Goal: Information Seeking & Learning: Learn about a topic

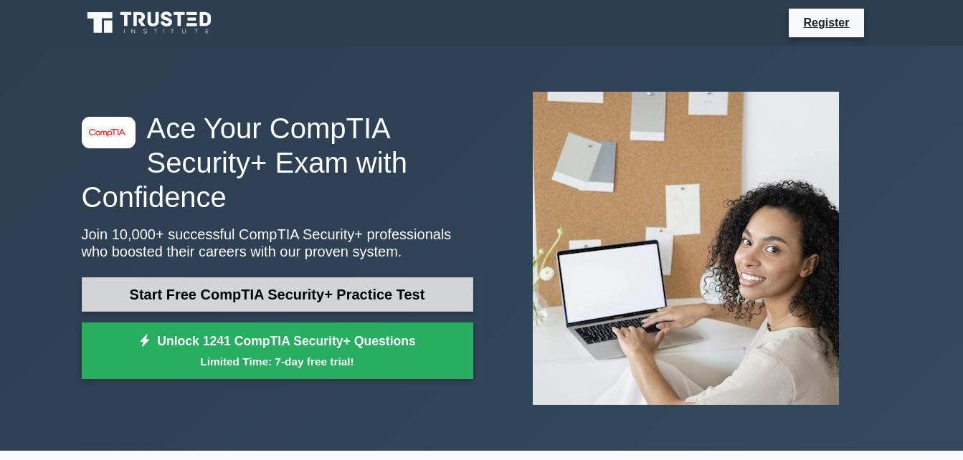
click at [325, 284] on link "Start Free CompTIA Security+ Practice Test" at bounding box center [278, 295] width 392 height 34
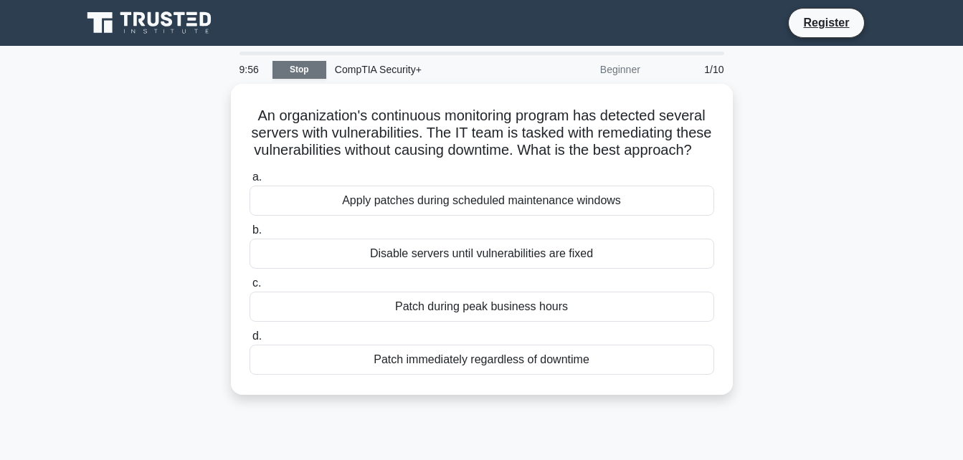
click at [313, 67] on link "Stop" at bounding box center [300, 70] width 54 height 18
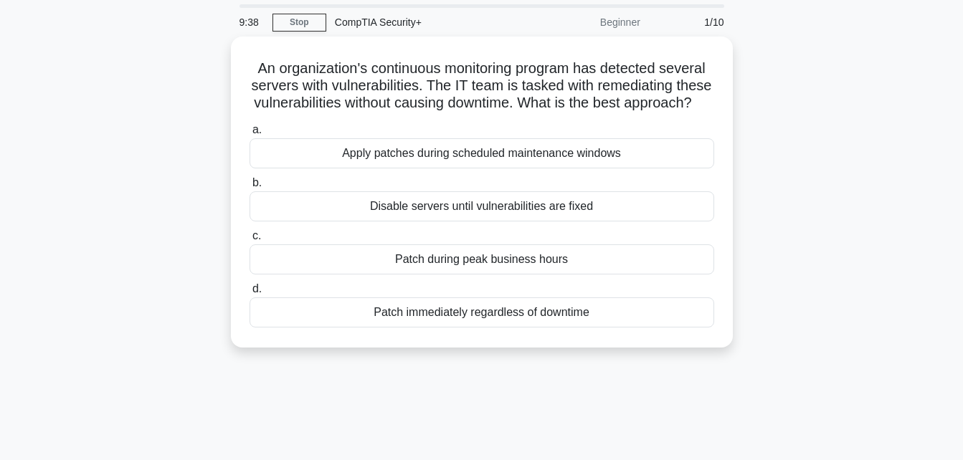
scroll to position [72, 0]
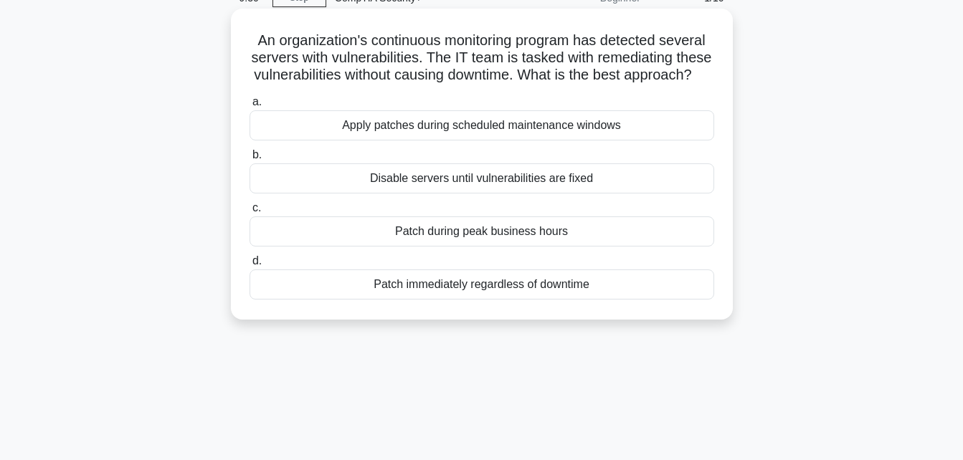
click at [587, 141] on div "Apply patches during scheduled maintenance windows" at bounding box center [482, 125] width 465 height 30
click at [250, 107] on input "a. Apply patches during scheduled maintenance windows" at bounding box center [250, 102] width 0 height 9
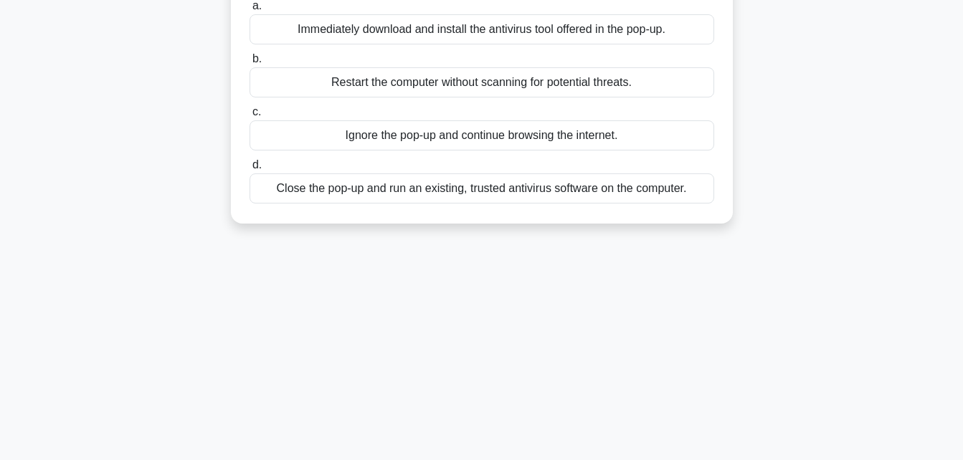
scroll to position [0, 0]
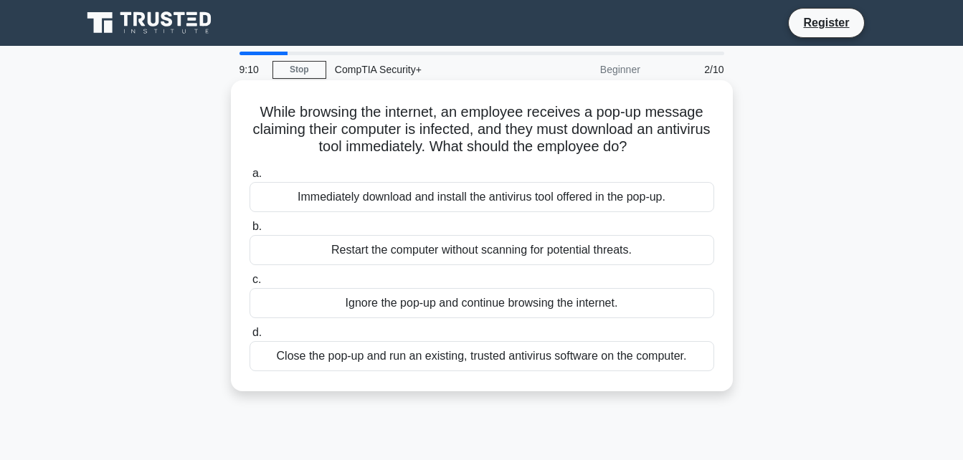
click at [656, 359] on div "Close the pop-up and run an existing, trusted antivirus software on the compute…" at bounding box center [482, 356] width 465 height 30
click at [250, 338] on input "d. Close the pop-up and run an existing, trusted antivirus software on the comp…" at bounding box center [250, 332] width 0 height 9
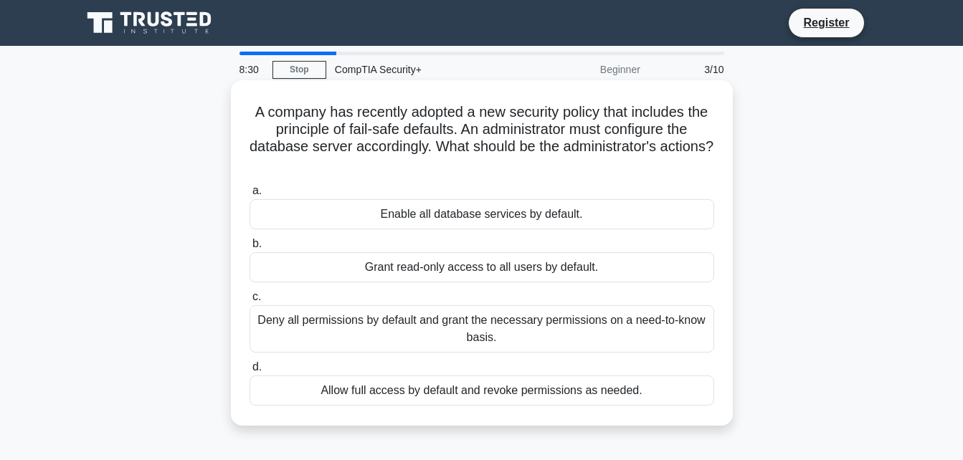
click at [650, 329] on div "Deny all permissions by default and grant the necessary permissions on a need-t…" at bounding box center [482, 328] width 465 height 47
click at [250, 302] on input "c. Deny all permissions by default and grant the necessary permissions on a nee…" at bounding box center [250, 297] width 0 height 9
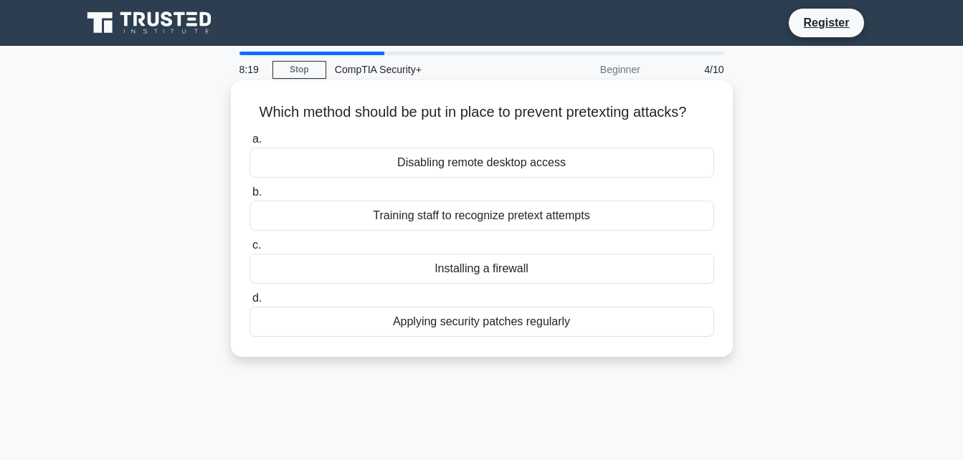
click at [554, 267] on div "Installing a firewall" at bounding box center [482, 269] width 465 height 30
click at [250, 250] on input "c. Installing a firewall" at bounding box center [250, 245] width 0 height 9
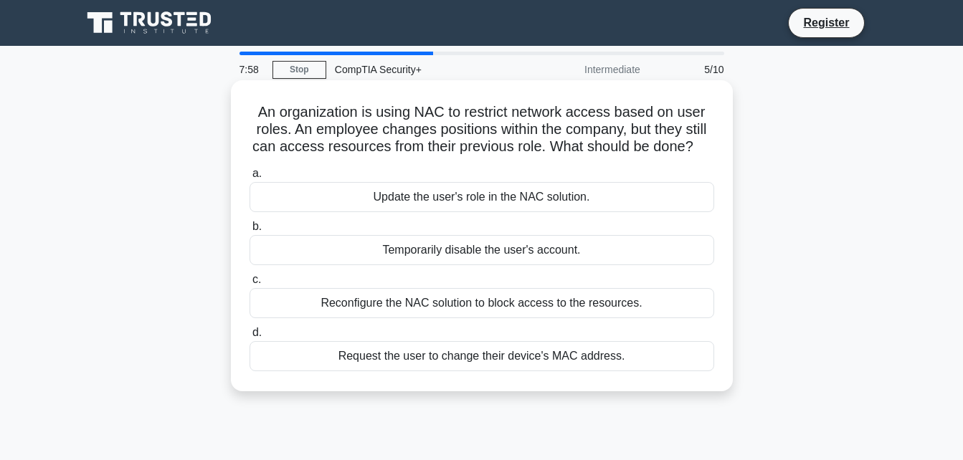
click at [587, 197] on div "Update the user's role in the NAC solution." at bounding box center [482, 197] width 465 height 30
click at [250, 179] on input "a. Update the user's role in the NAC solution." at bounding box center [250, 173] width 0 height 9
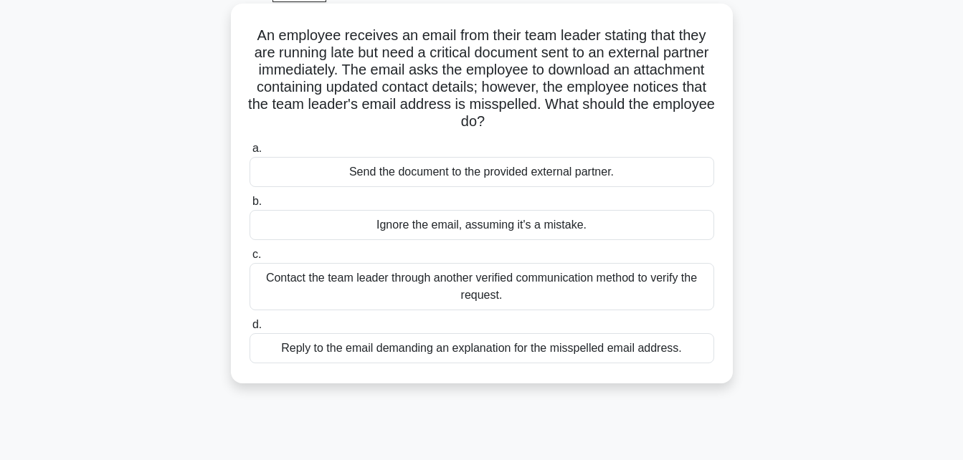
scroll to position [143, 0]
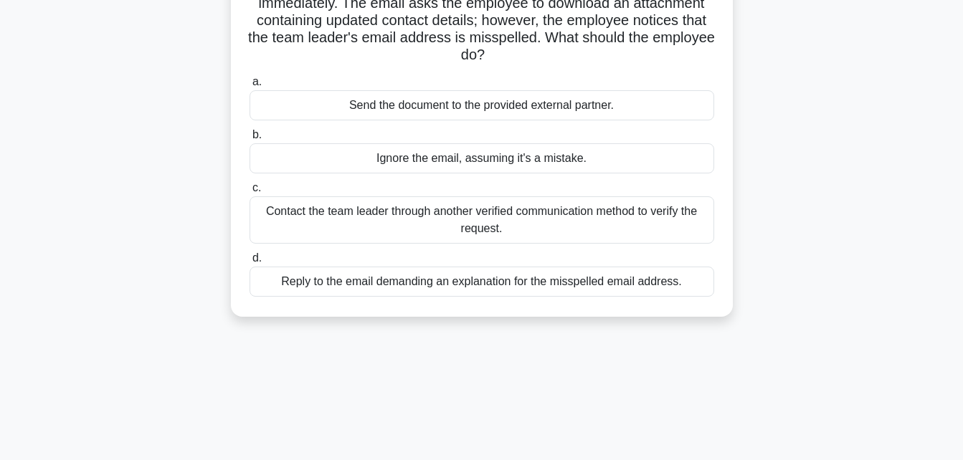
click at [646, 223] on div "Contact the team leader through another verified communication method to verify…" at bounding box center [482, 219] width 465 height 47
click at [250, 193] on input "c. Contact the team leader through another verified communication method to ver…" at bounding box center [250, 188] width 0 height 9
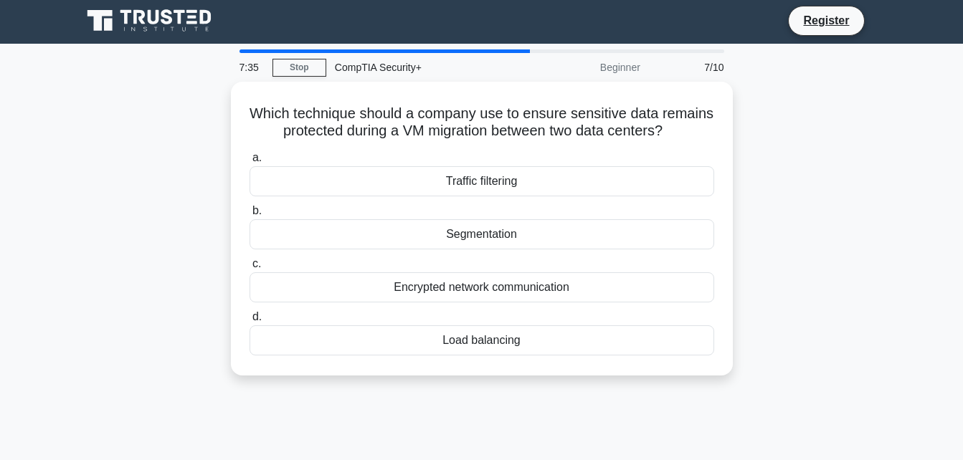
scroll to position [0, 0]
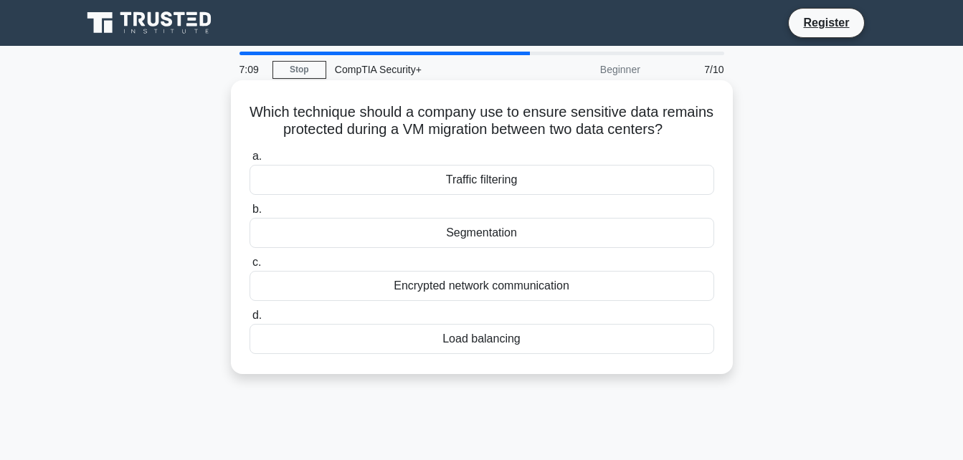
click at [539, 301] on div "Encrypted network communication" at bounding box center [482, 286] width 465 height 30
click at [250, 267] on input "c. Encrypted network communication" at bounding box center [250, 262] width 0 height 9
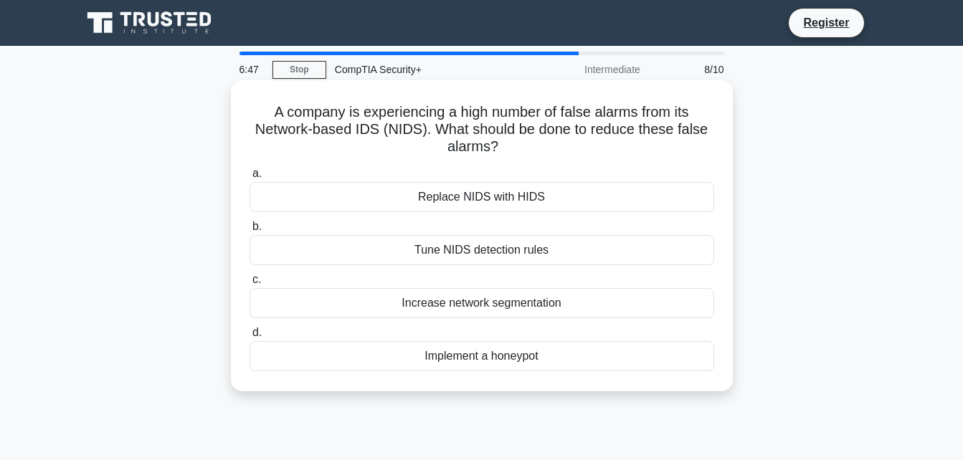
click at [539, 252] on div "Tune NIDS detection rules" at bounding box center [482, 250] width 465 height 30
click at [250, 232] on input "b. Tune NIDS detection rules" at bounding box center [250, 226] width 0 height 9
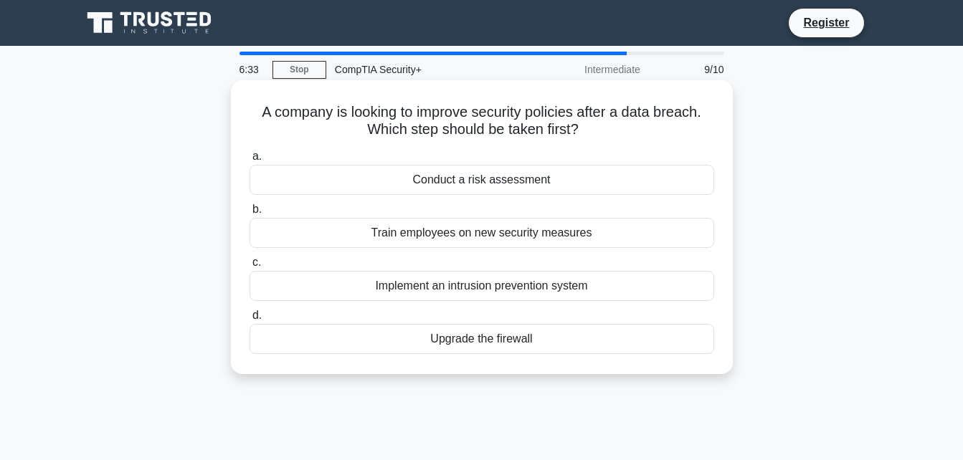
click at [621, 176] on div "Conduct a risk assessment" at bounding box center [482, 180] width 465 height 30
click at [250, 161] on input "a. Conduct a risk assessment" at bounding box center [250, 156] width 0 height 9
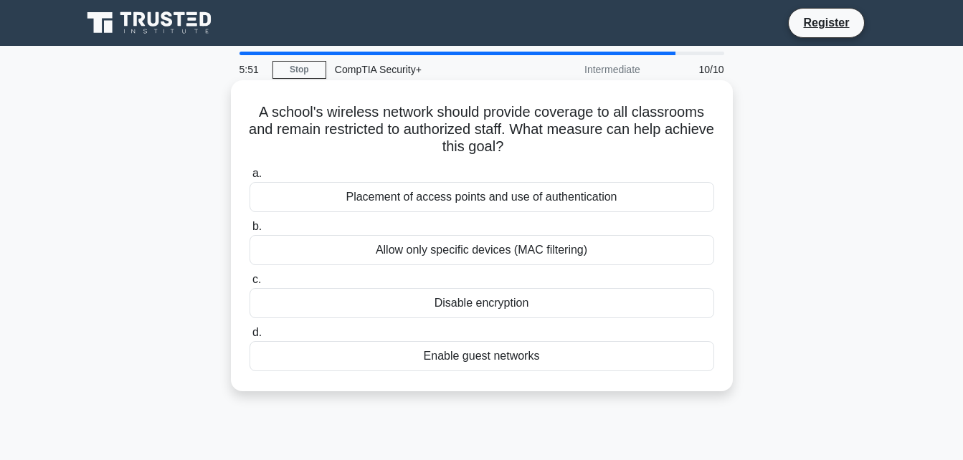
click at [609, 194] on div "Placement of access points and use of authentication" at bounding box center [482, 197] width 465 height 30
click at [250, 179] on input "a. Placement of access points and use of authentication" at bounding box center [250, 173] width 0 height 9
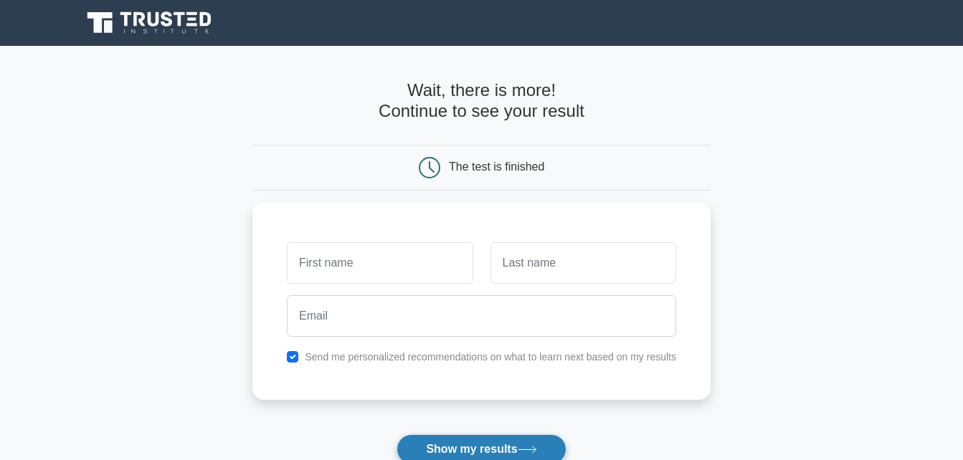
click at [483, 437] on button "Show my results" at bounding box center [481, 450] width 169 height 30
type input "j"
type input "marco"
type input "chicas"
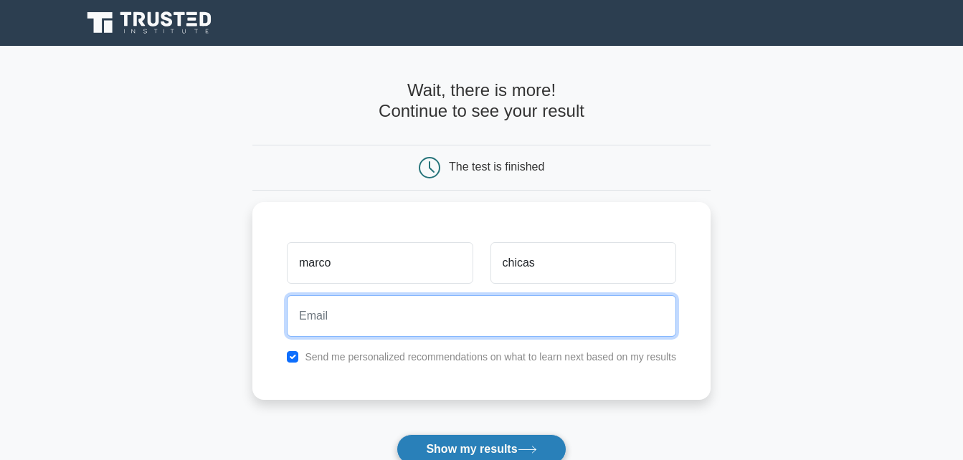
type input "f"
type input "[EMAIL_ADDRESS][DOMAIN_NAME]"
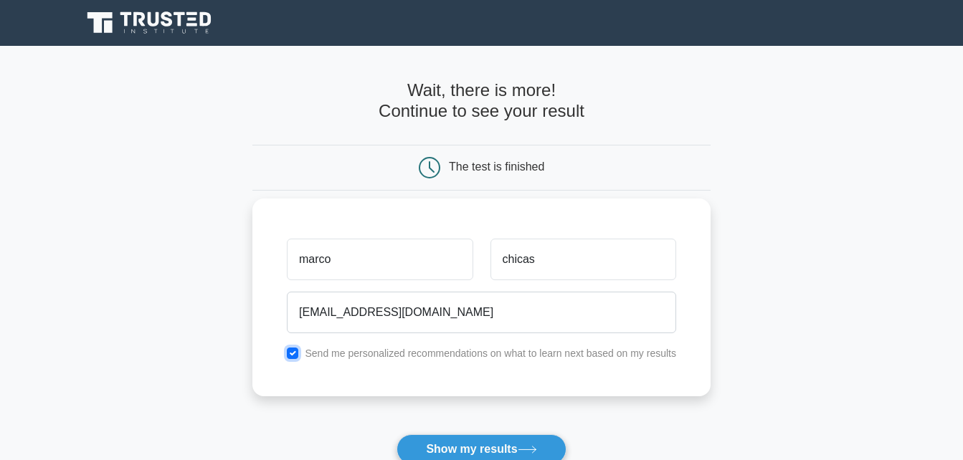
click at [293, 350] on input "checkbox" at bounding box center [292, 353] width 11 height 11
checkbox input "false"
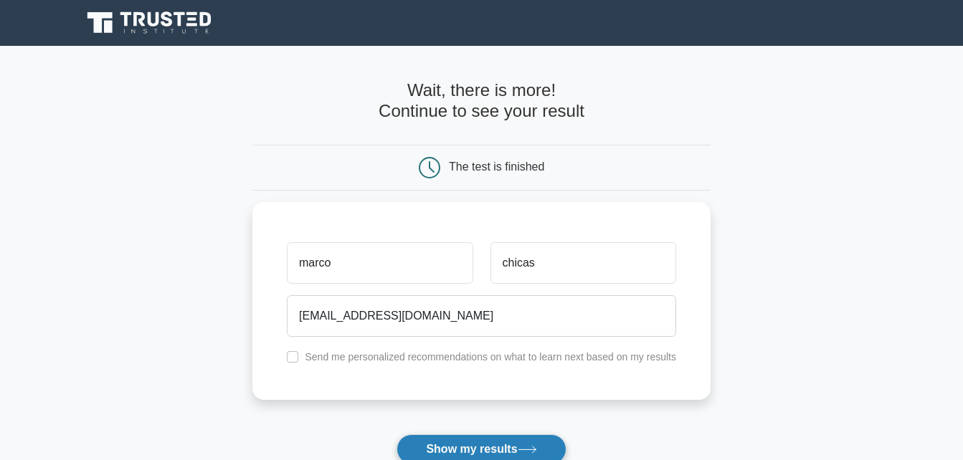
click at [518, 449] on button "Show my results" at bounding box center [481, 450] width 169 height 30
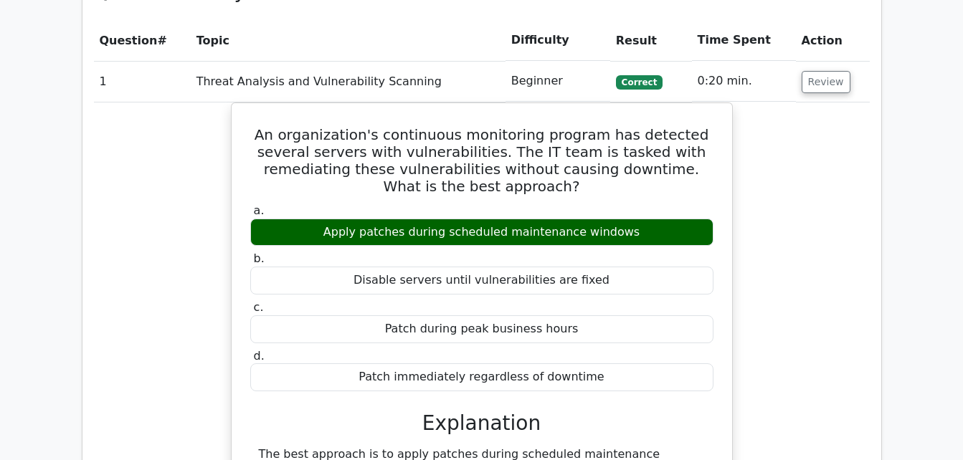
scroll to position [1138, 0]
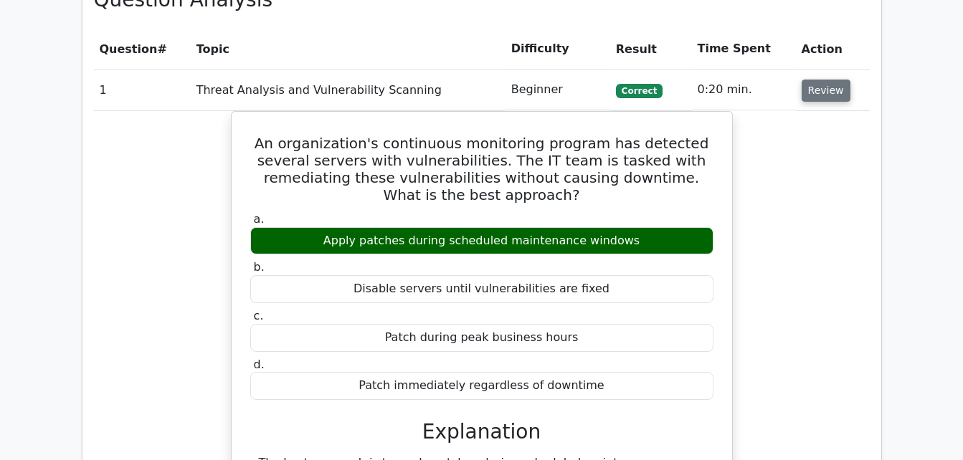
click at [833, 80] on button "Review" at bounding box center [826, 91] width 49 height 22
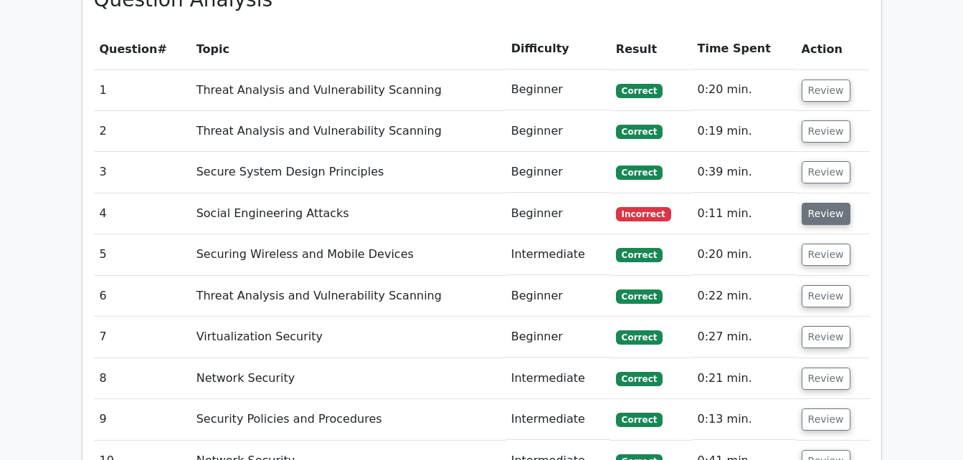
click at [803, 203] on button "Review" at bounding box center [826, 214] width 49 height 22
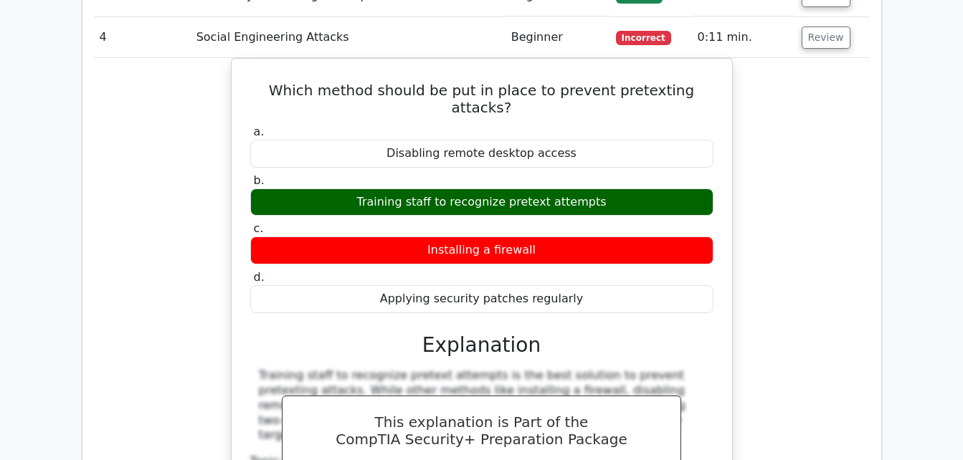
scroll to position [1310, 0]
